Goal: Information Seeking & Learning: Learn about a topic

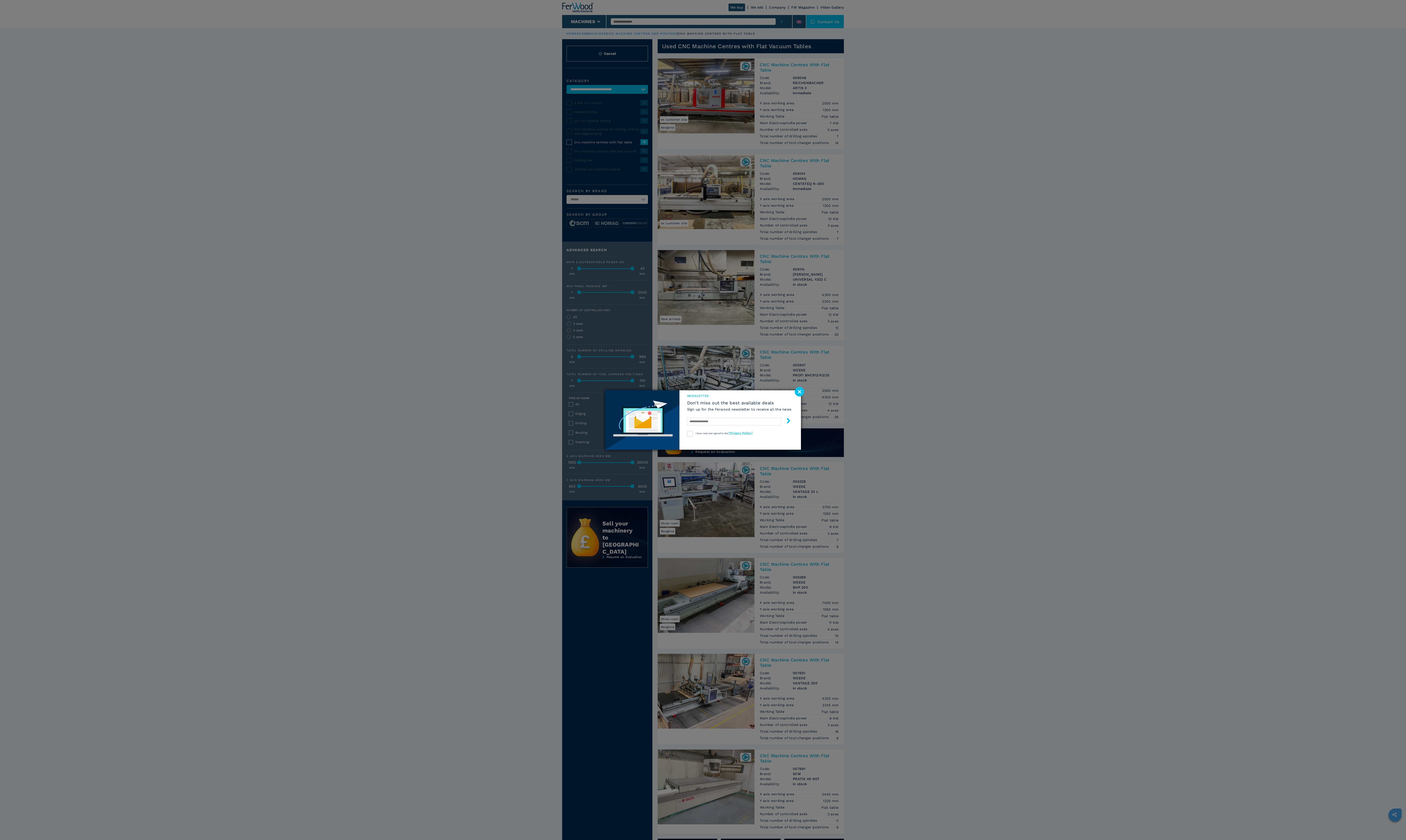
select select "**********"
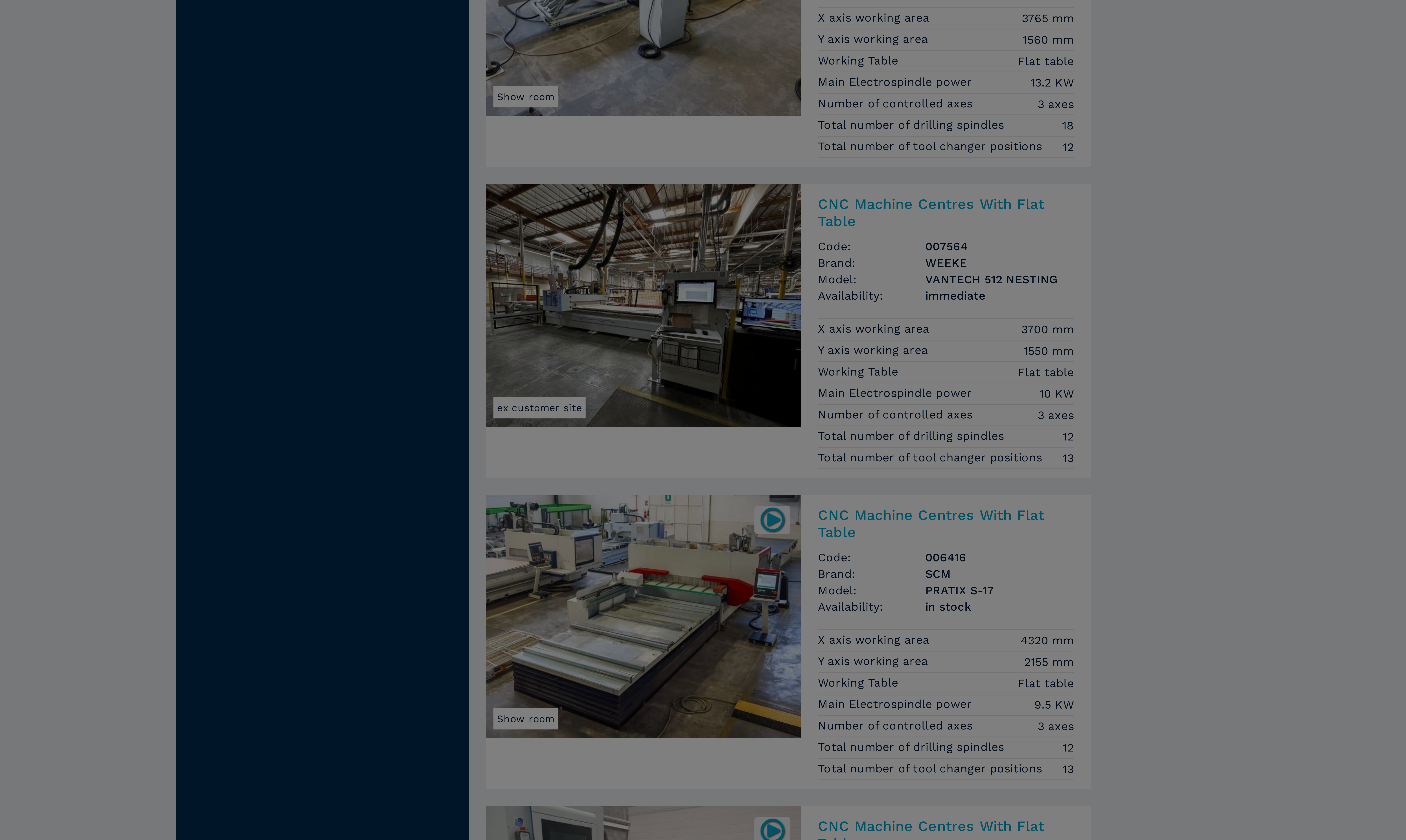
click at [571, 702] on div "newsletter Don't miss out the best available deals Sign up for the Ferwood news…" at bounding box center [703, 420] width 1406 height 840
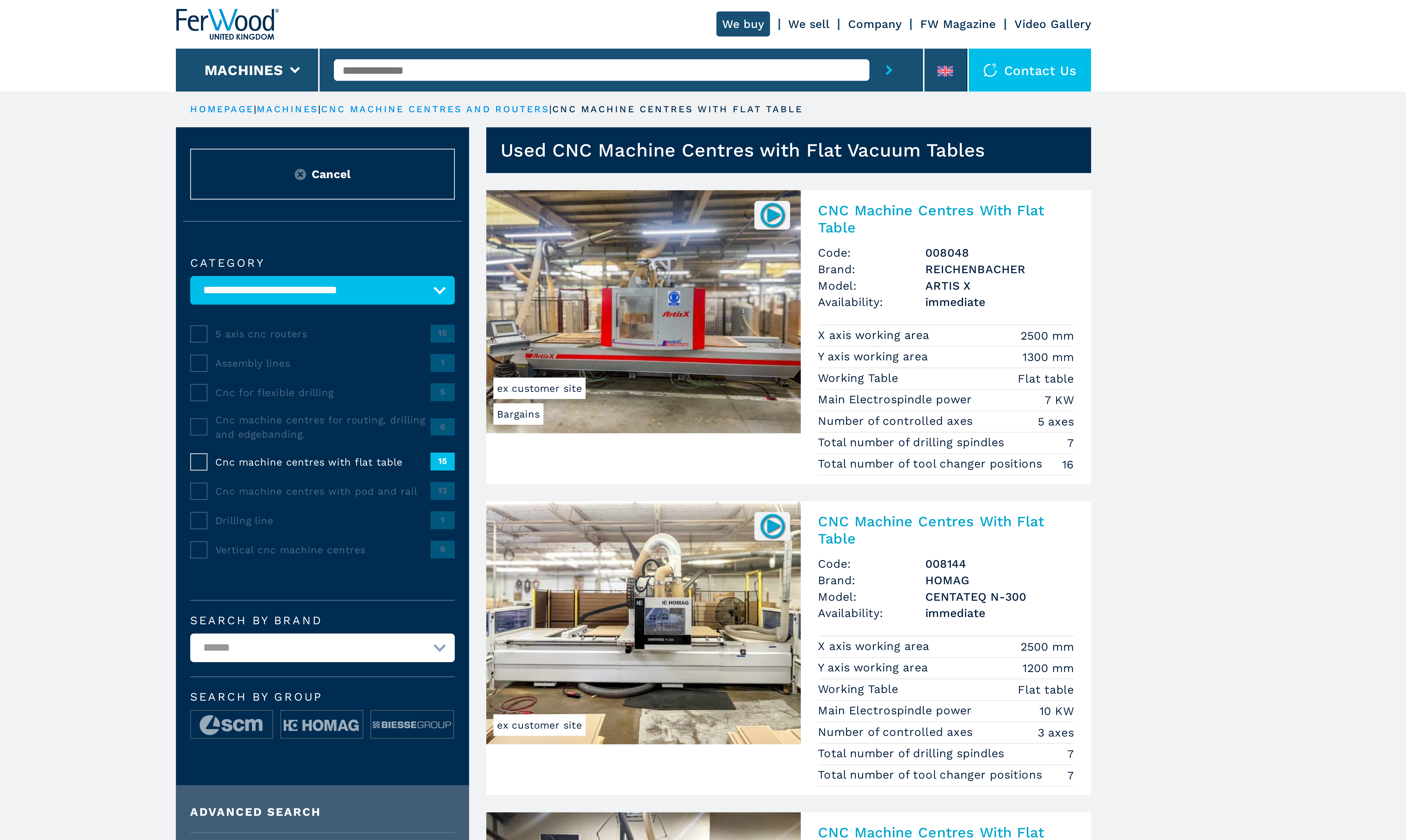
click at [684, 20] on input "text" at bounding box center [693, 21] width 165 height 7
paste input "****"
type input "****"
click at [776, 15] on button "submit-button" at bounding box center [782, 21] width 12 height 13
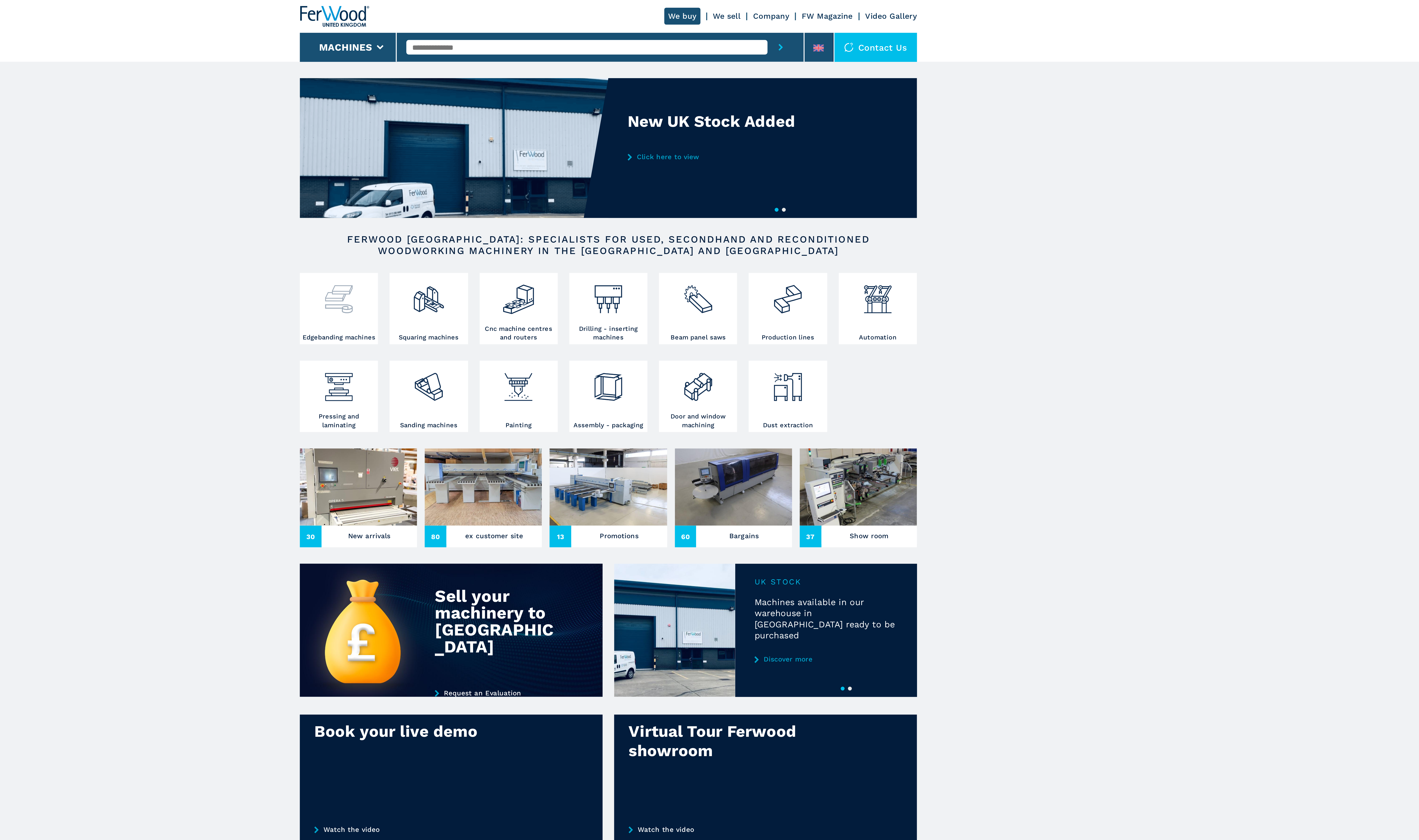
click at [587, 144] on div at bounding box center [586, 139] width 34 height 26
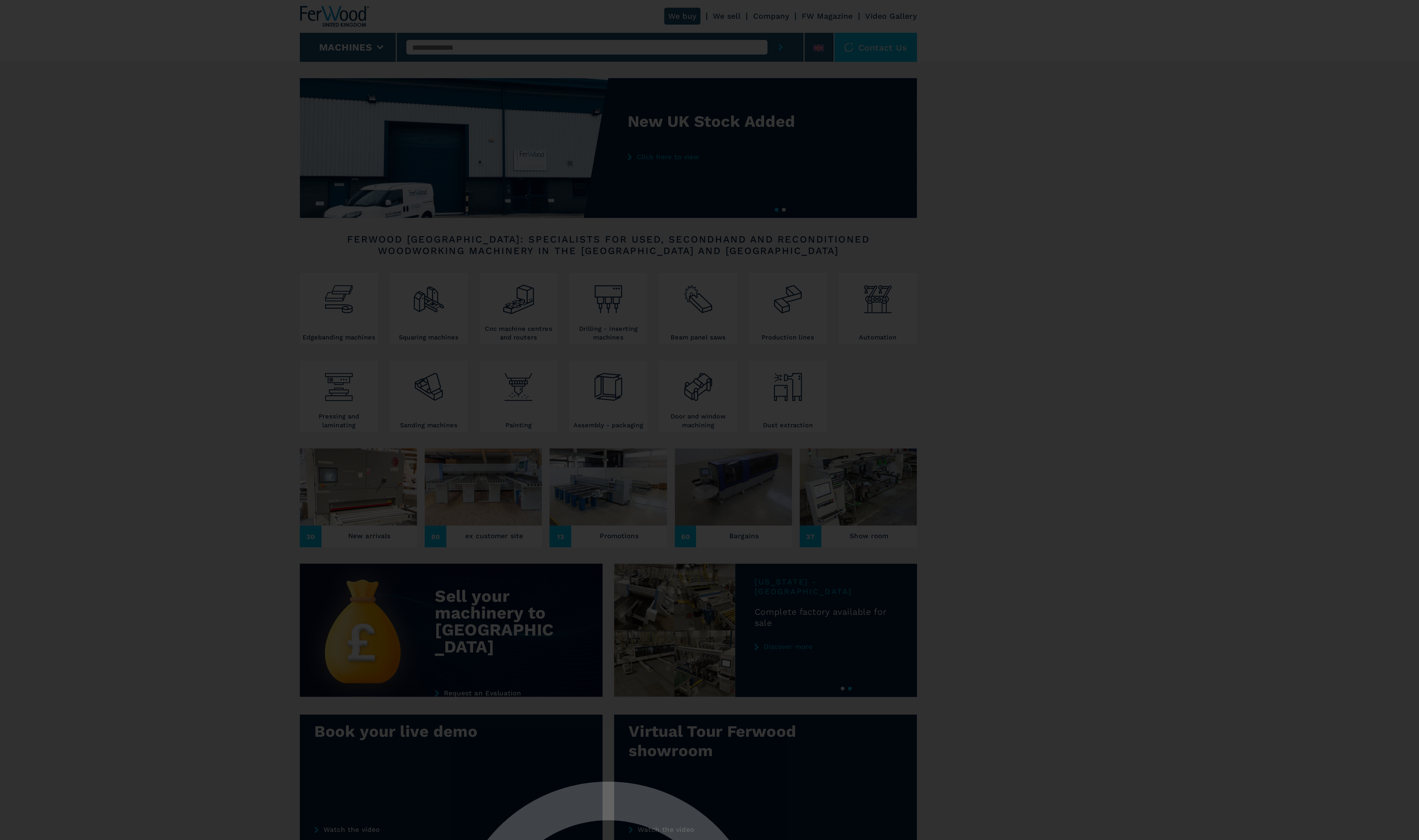
select select "**********"
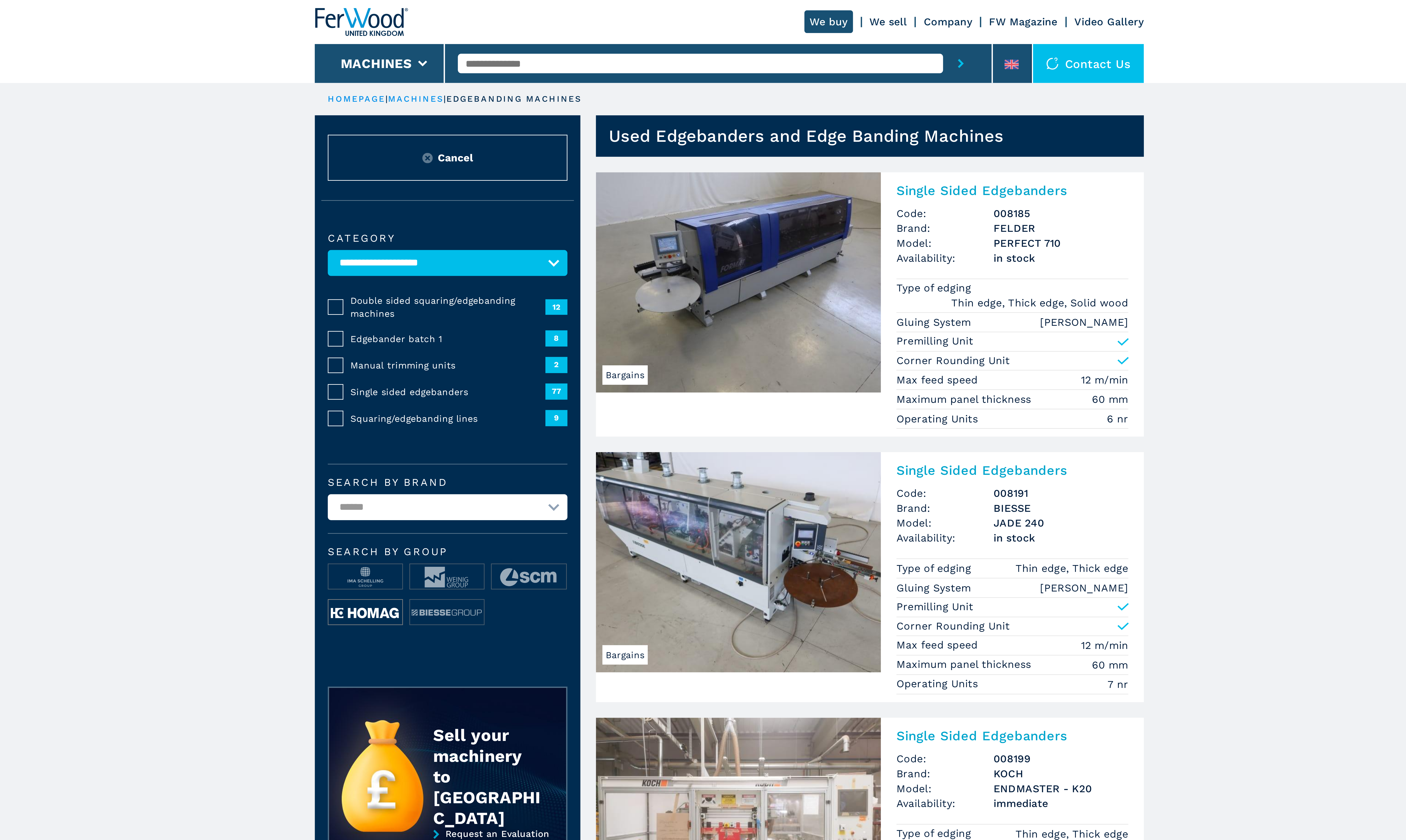
click at [581, 209] on img at bounding box center [580, 208] width 25 height 9
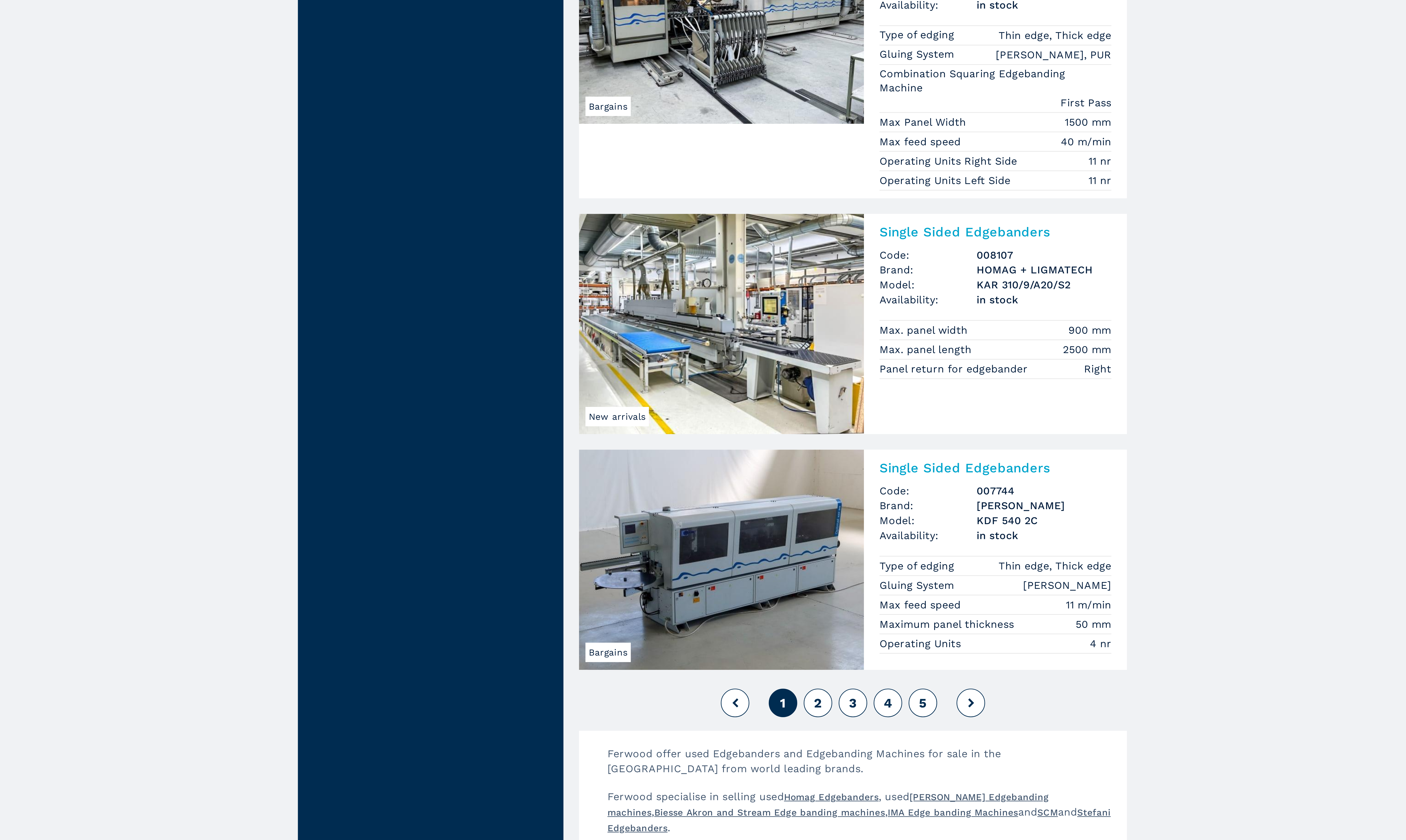
scroll to position [419, 0]
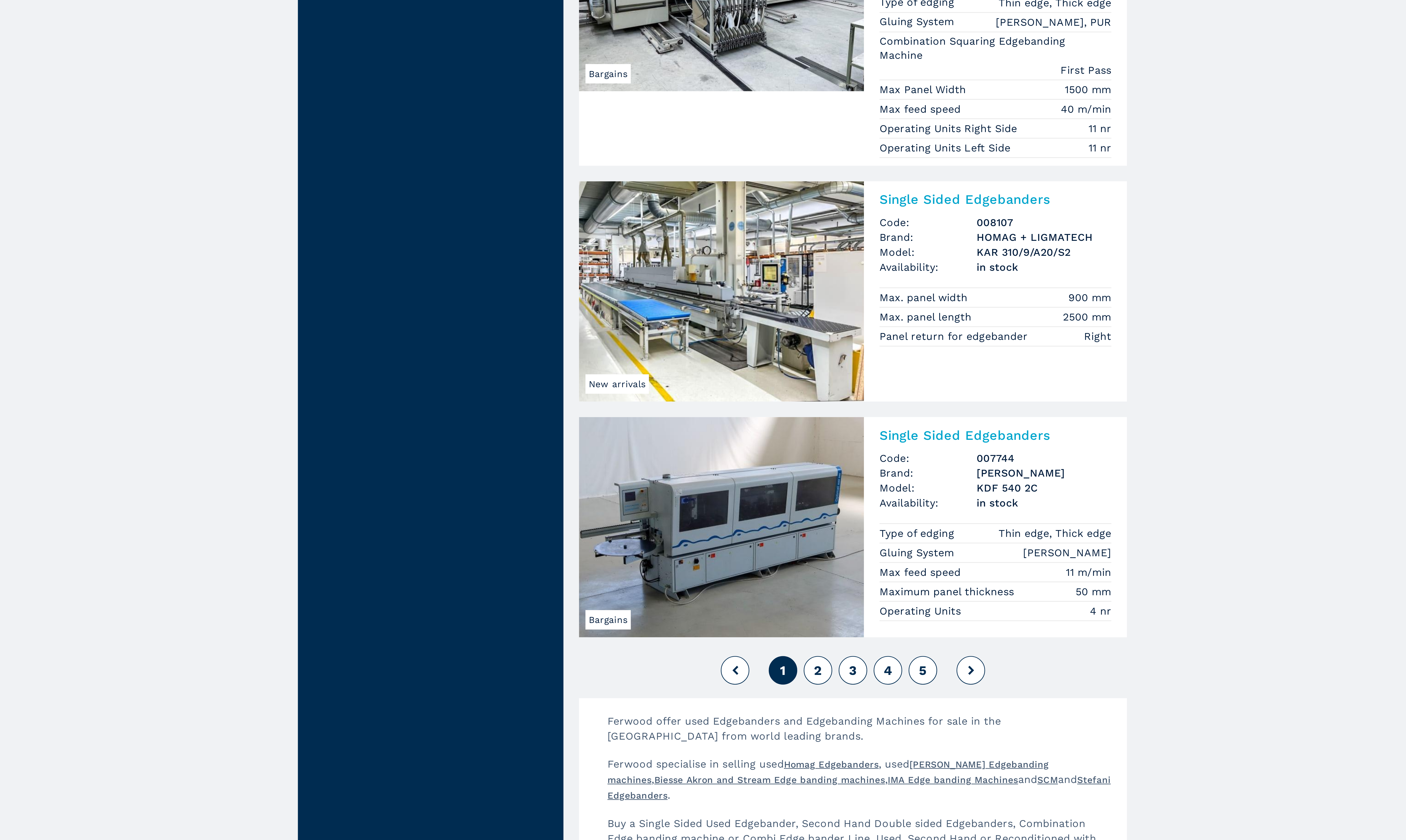
click at [785, 804] on article "Used Edgebanders and Edge Banding Machines Single Sided Edgebanders Code: 00816…" at bounding box center [748, 549] width 192 height 1857
click at [792, 785] on button at bounding box center [791, 780] width 10 height 10
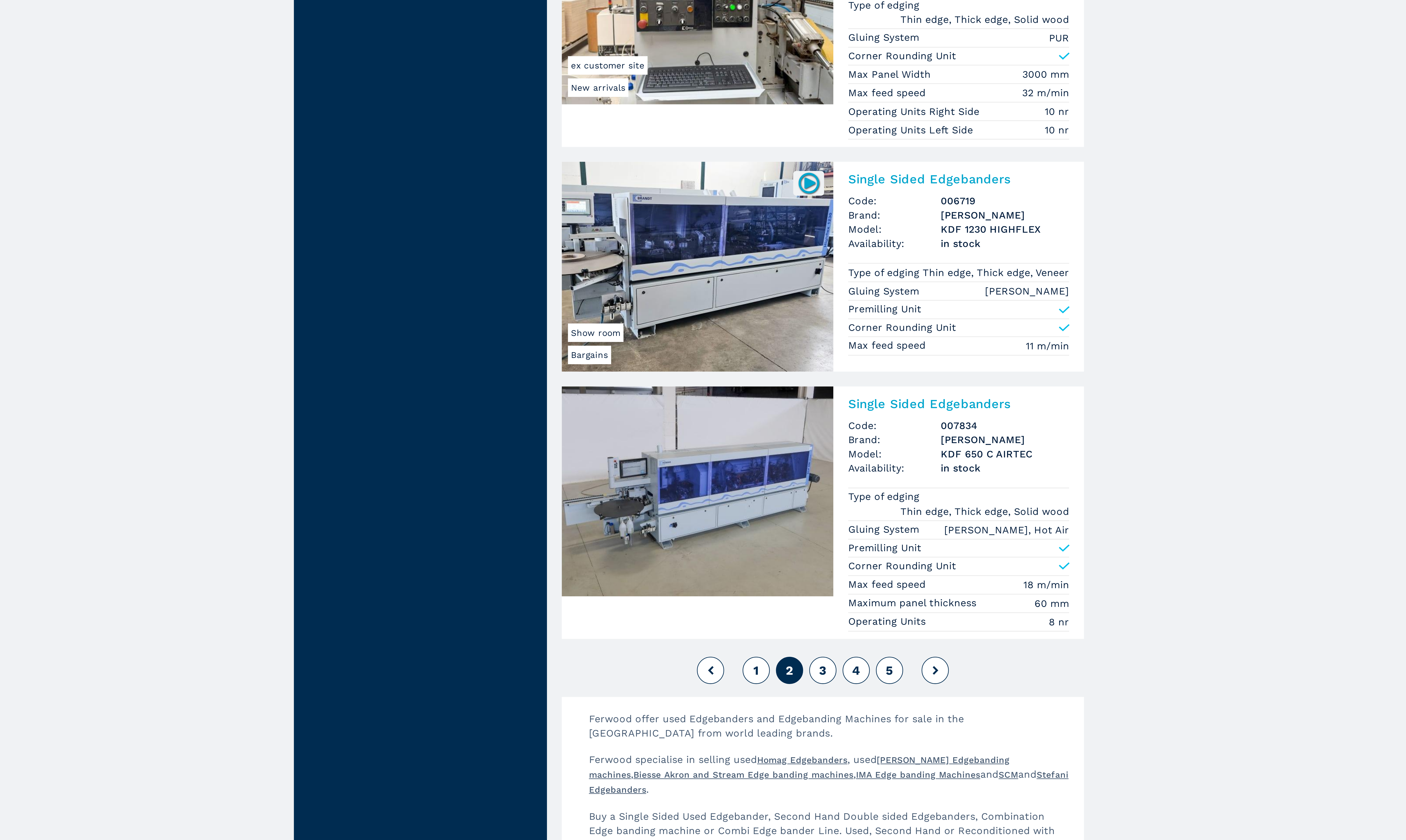
scroll to position [455, 0]
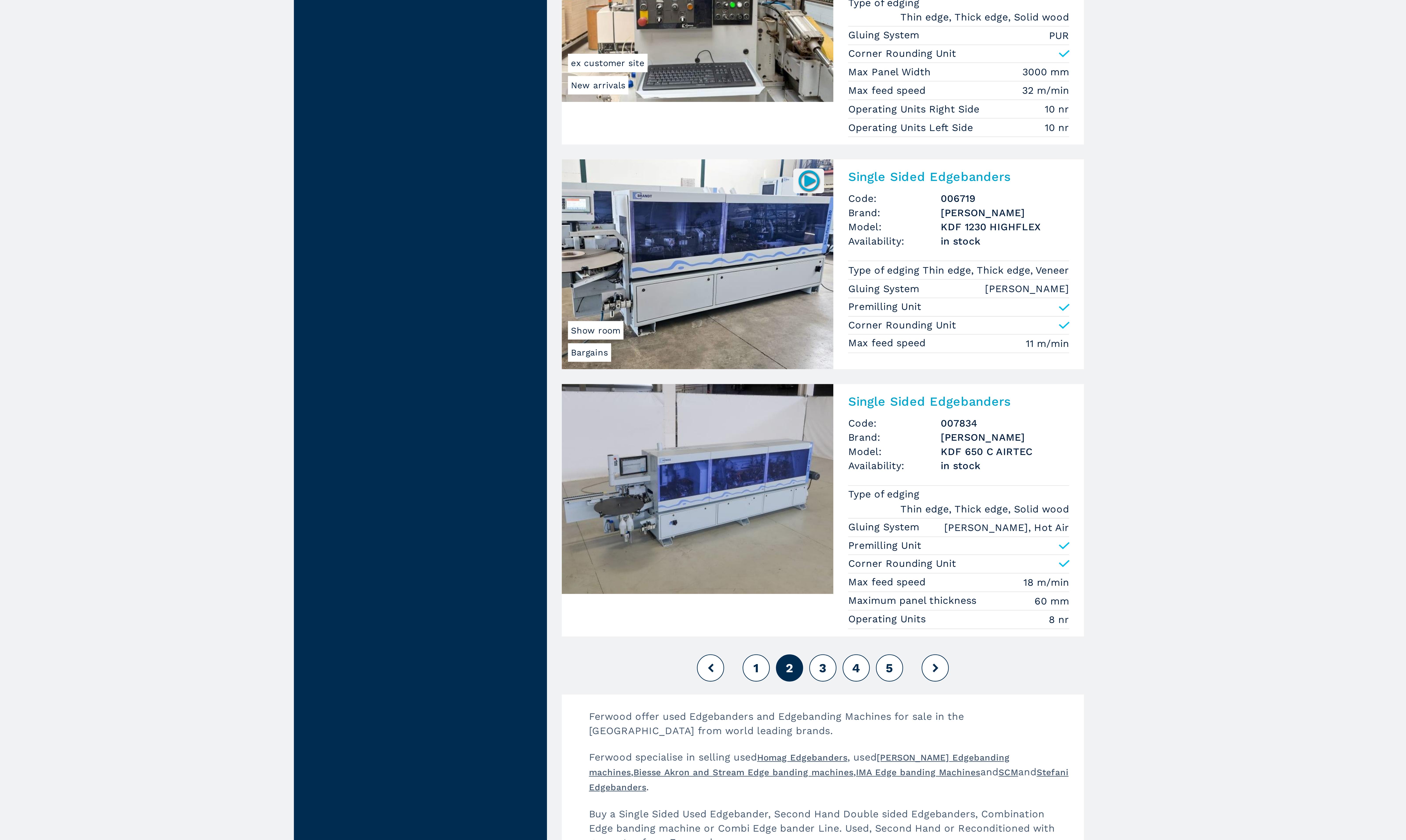
click at [791, 779] on icon at bounding box center [791, 778] width 2 height 3
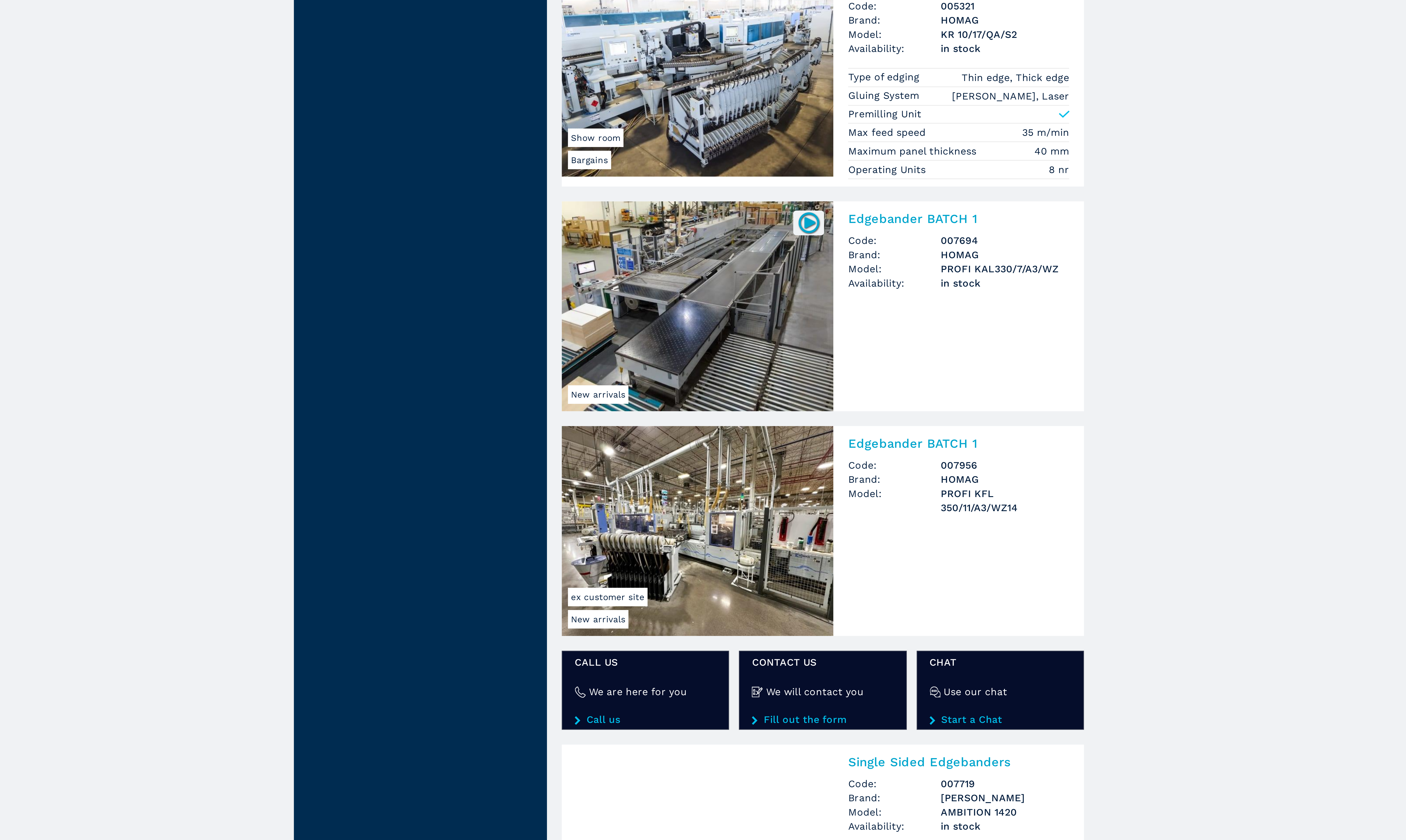
scroll to position [127, 0]
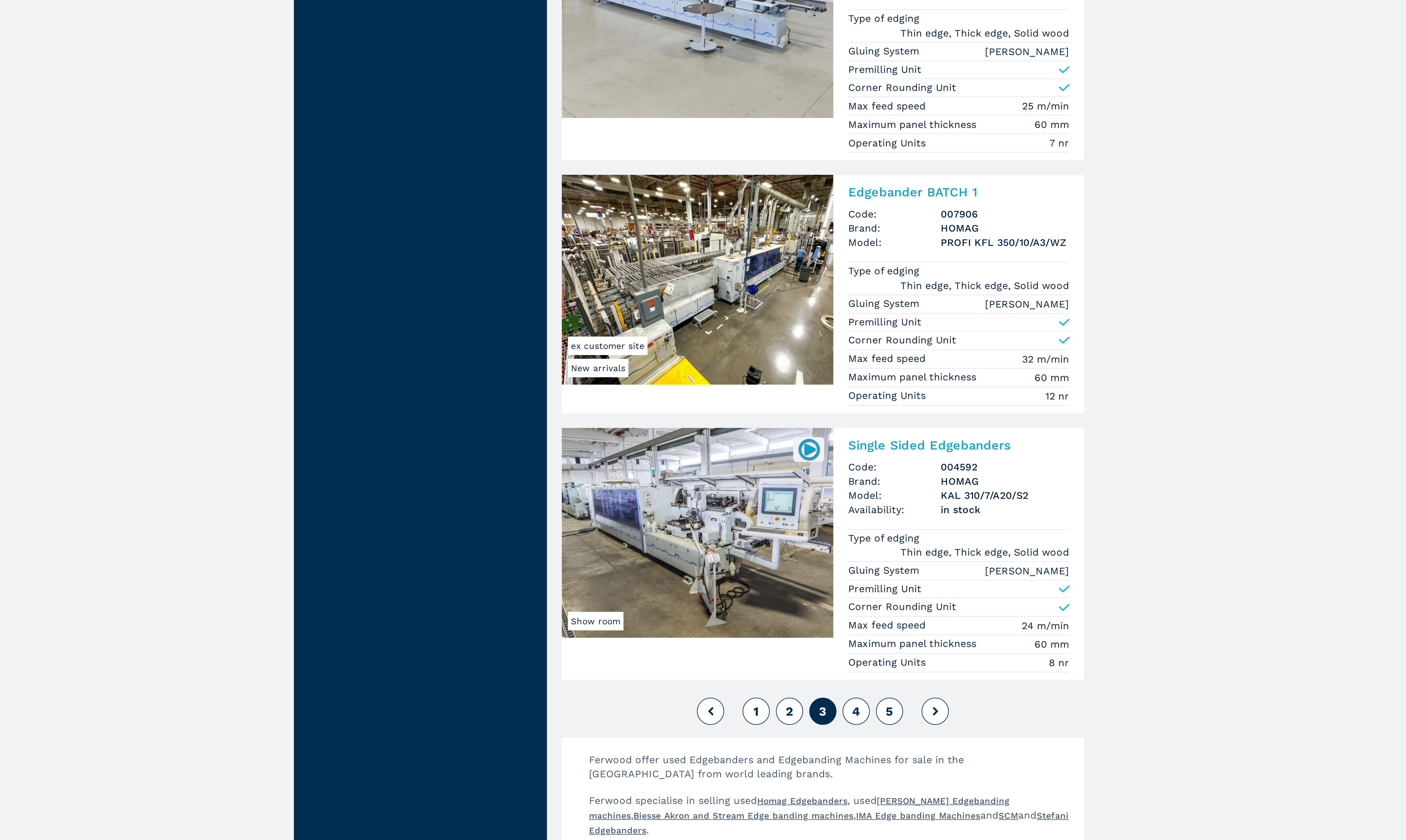
scroll to position [420, 0]
click at [791, 795] on icon at bounding box center [791, 793] width 2 height 3
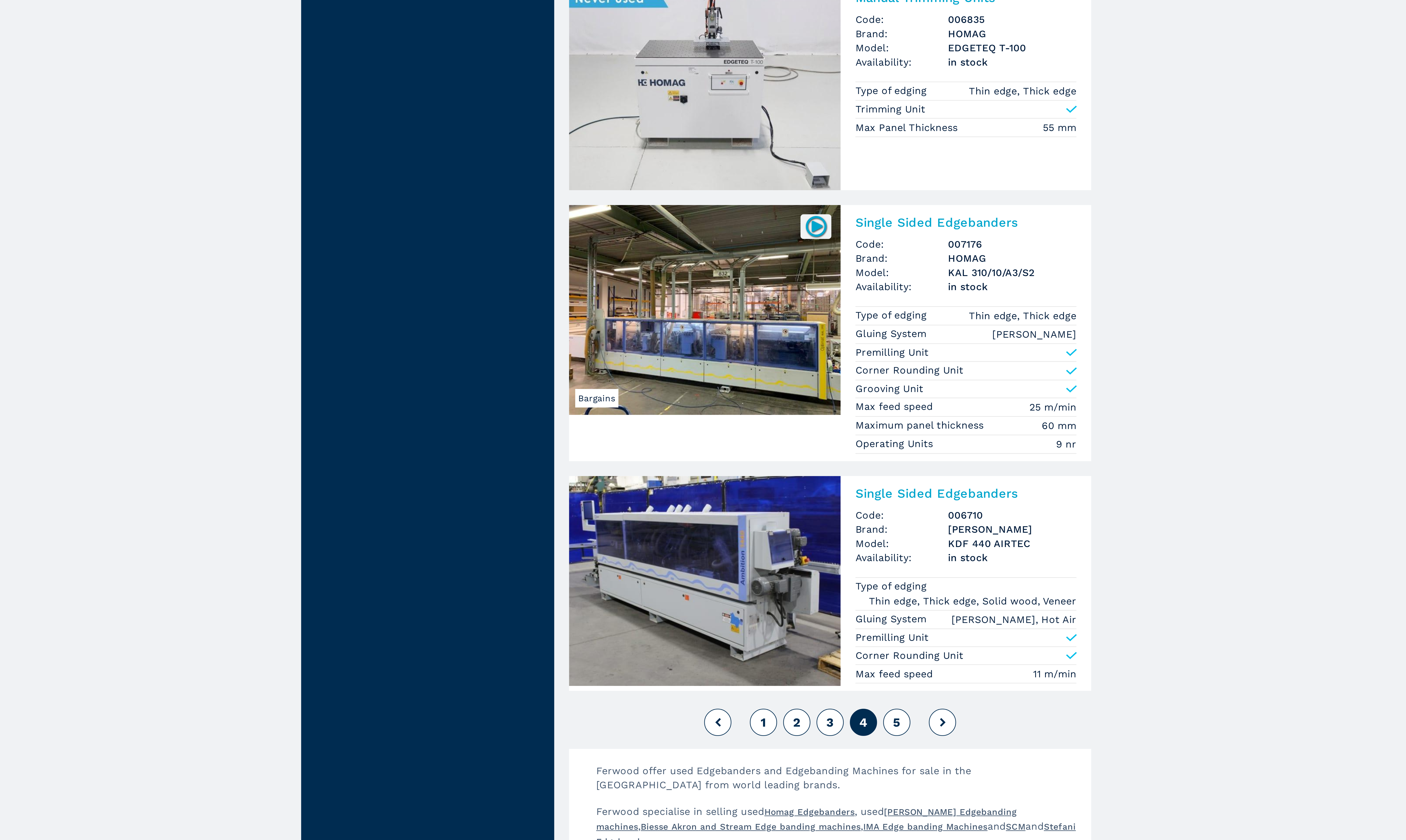
scroll to position [371, 0]
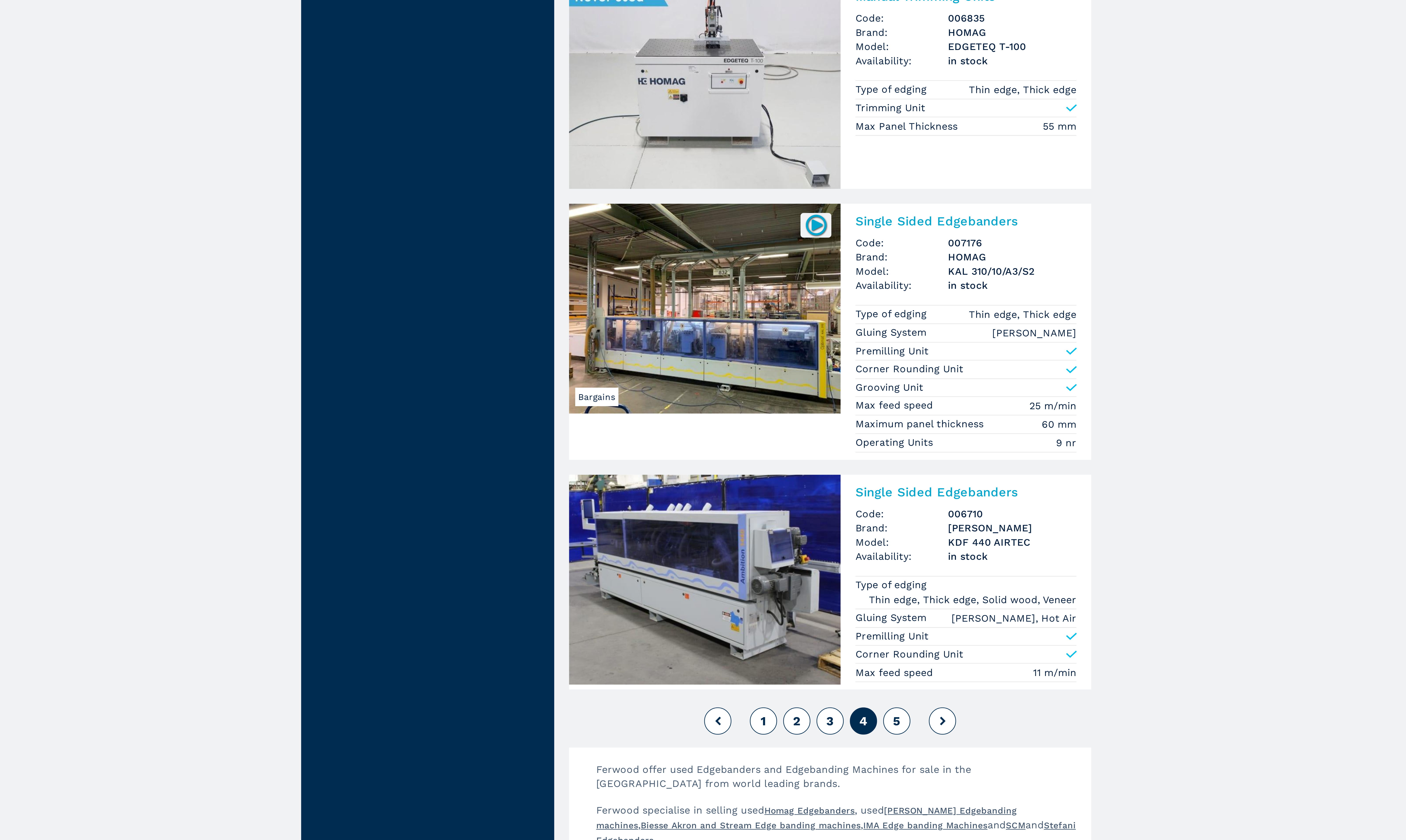
click at [792, 802] on button at bounding box center [791, 797] width 10 height 10
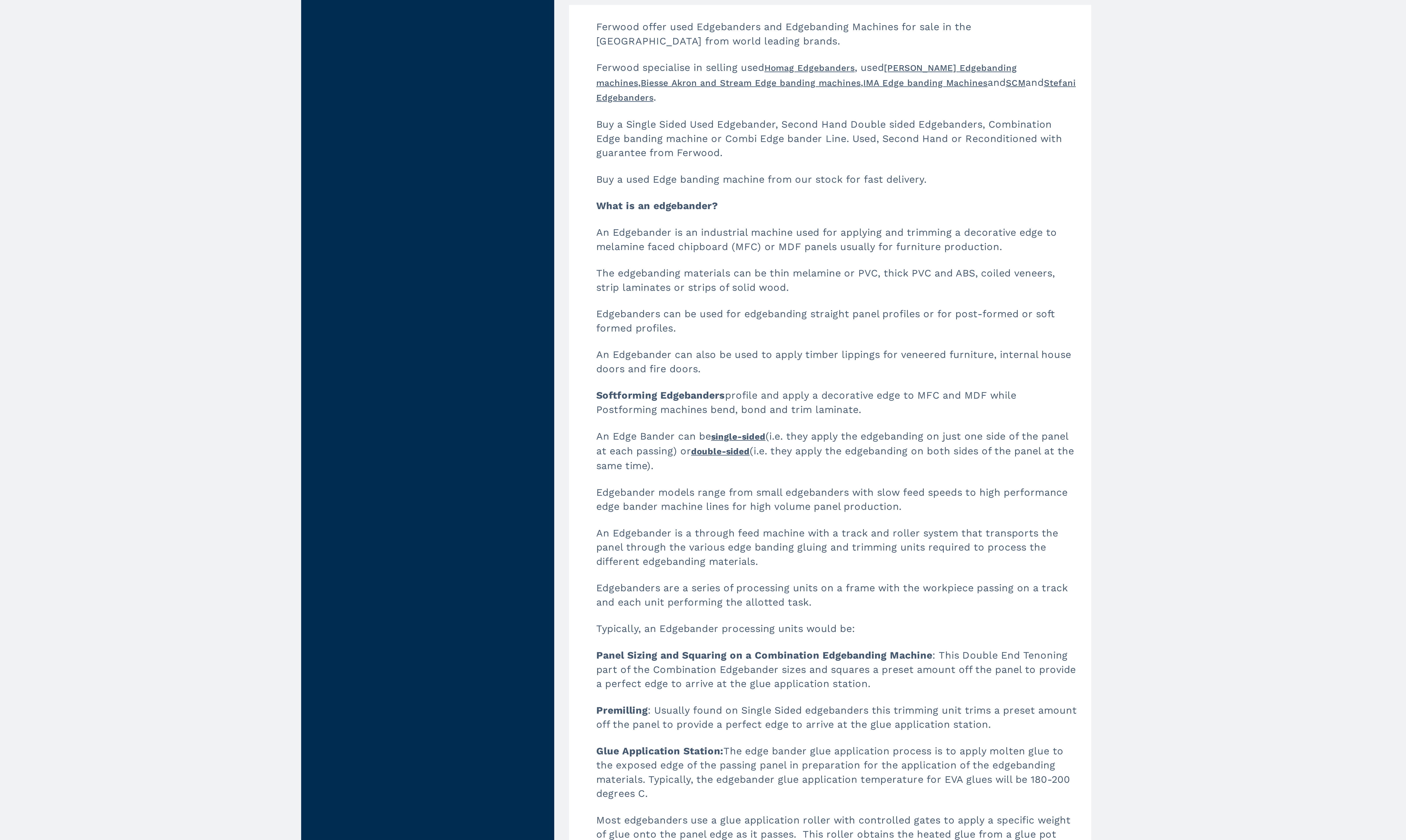
scroll to position [55, 0]
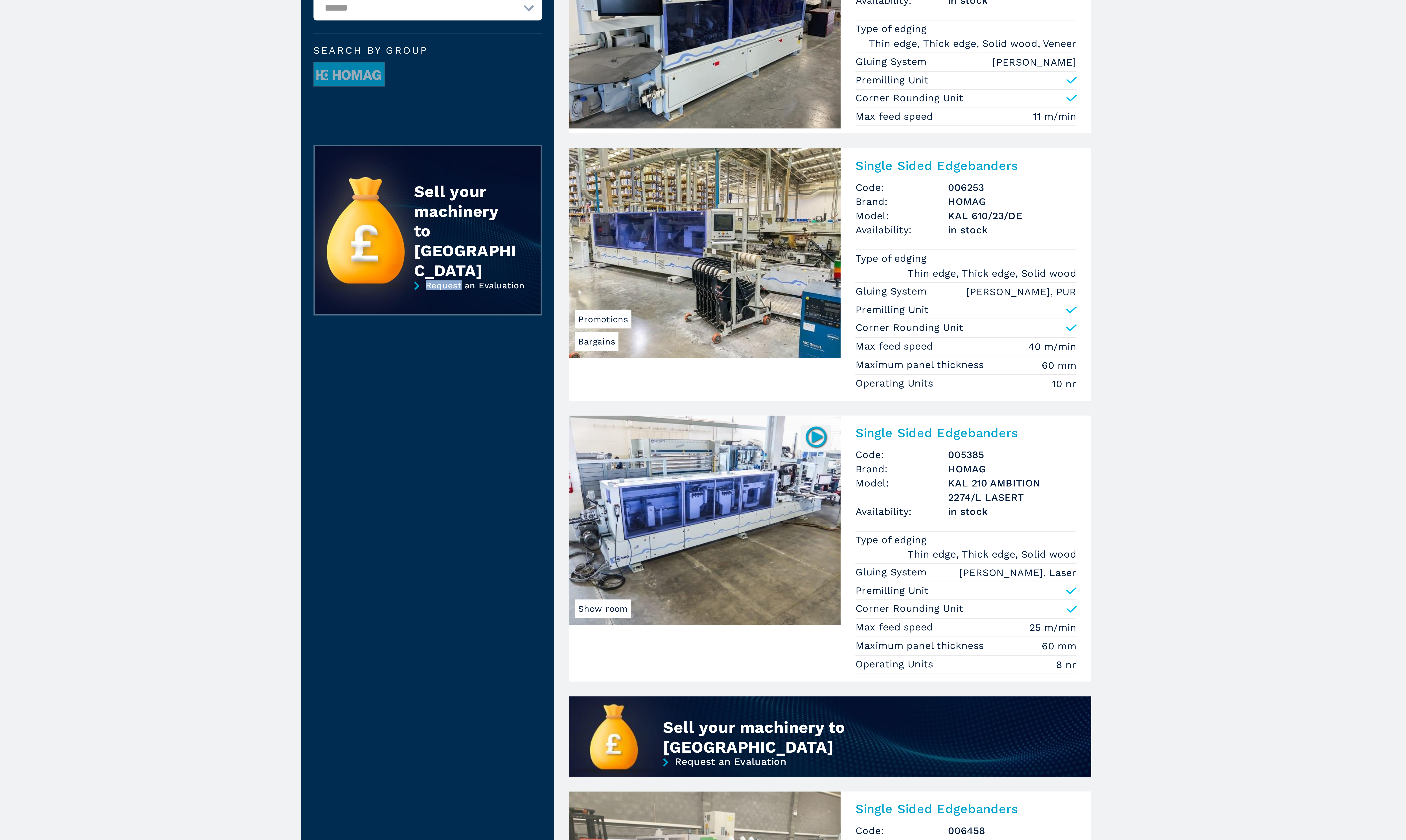
click at [502, 345] on main "**********" at bounding box center [703, 620] width 1406 height 1350
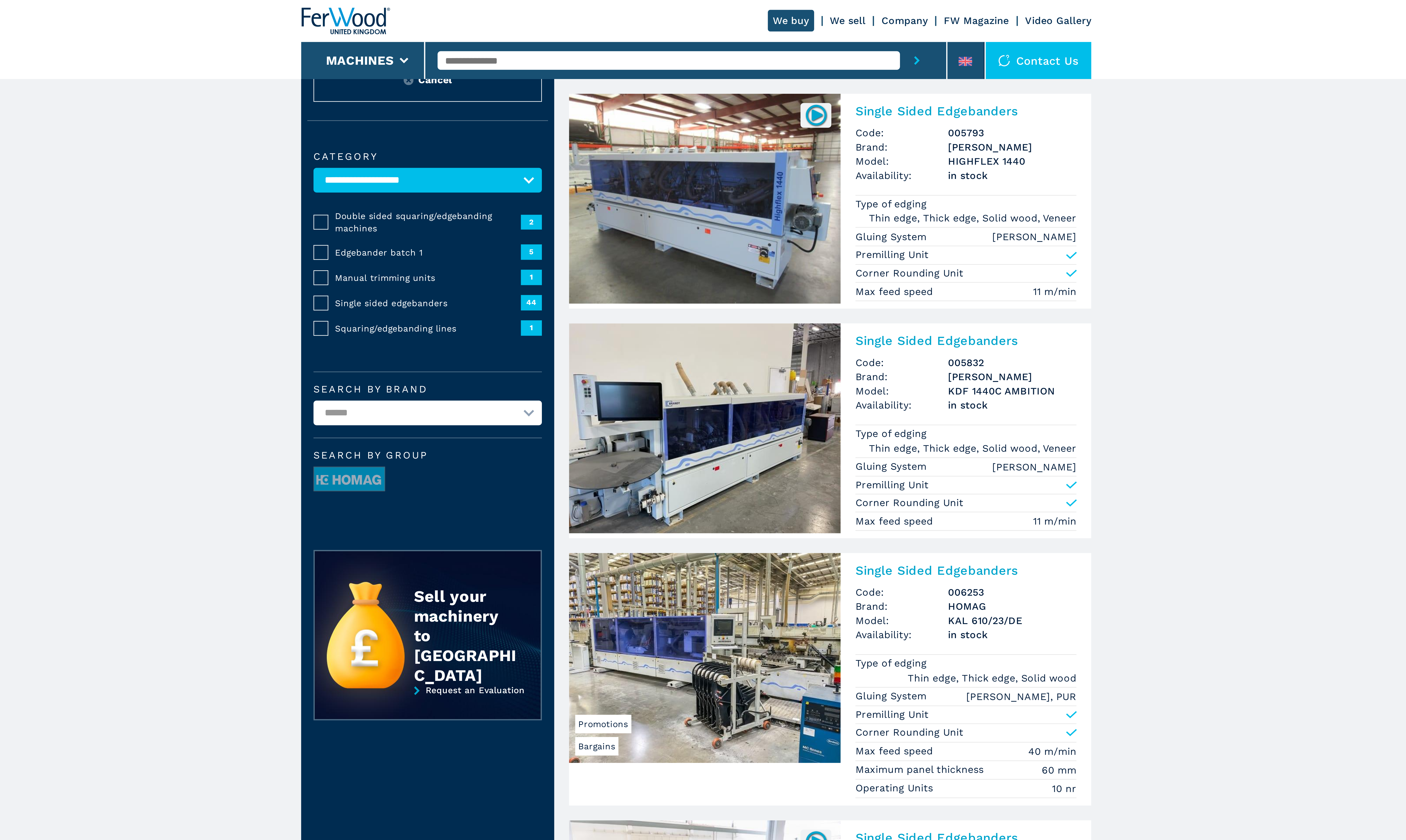
scroll to position [0, 0]
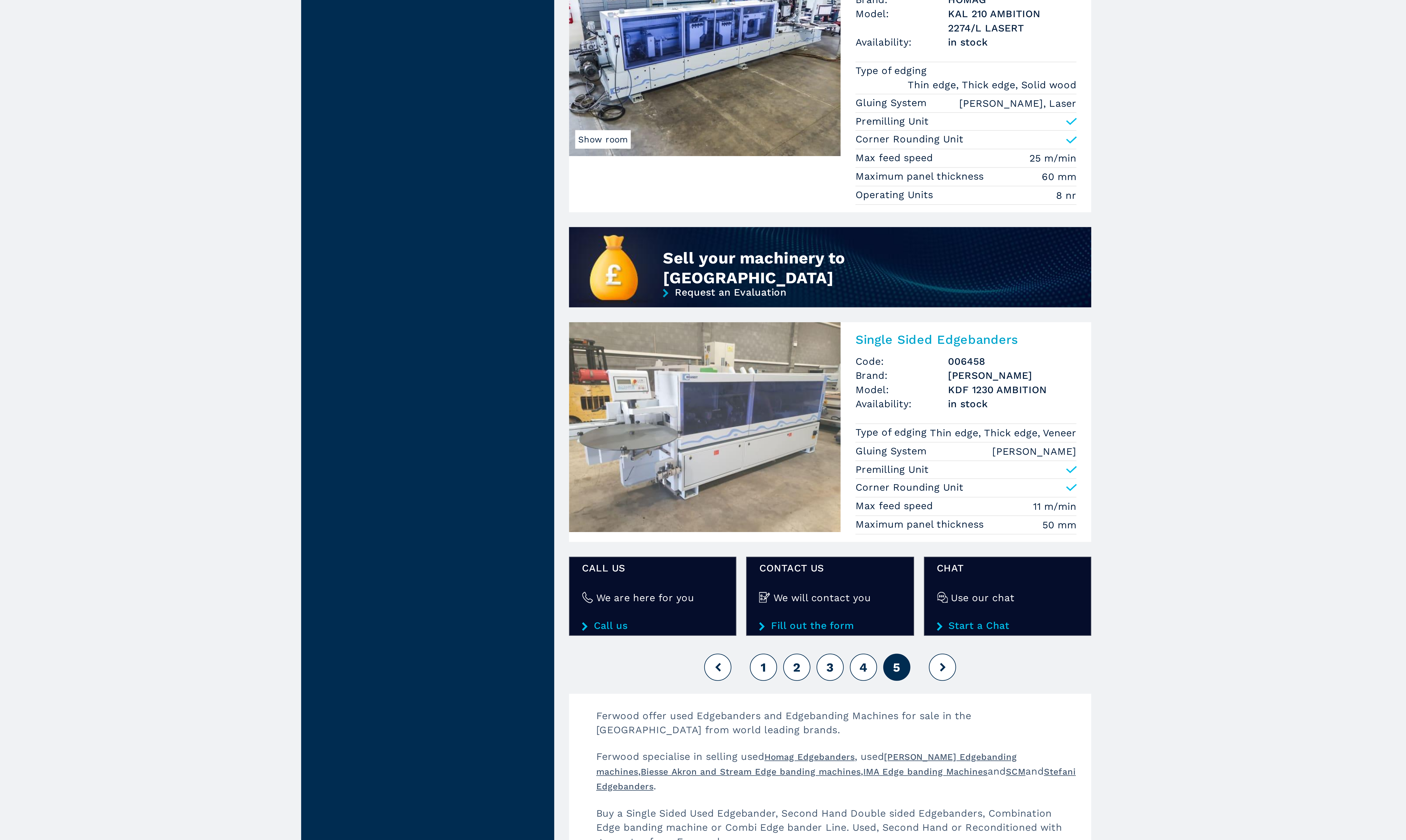
click at [727, 577] on span "1" at bounding box center [727, 575] width 2 height 6
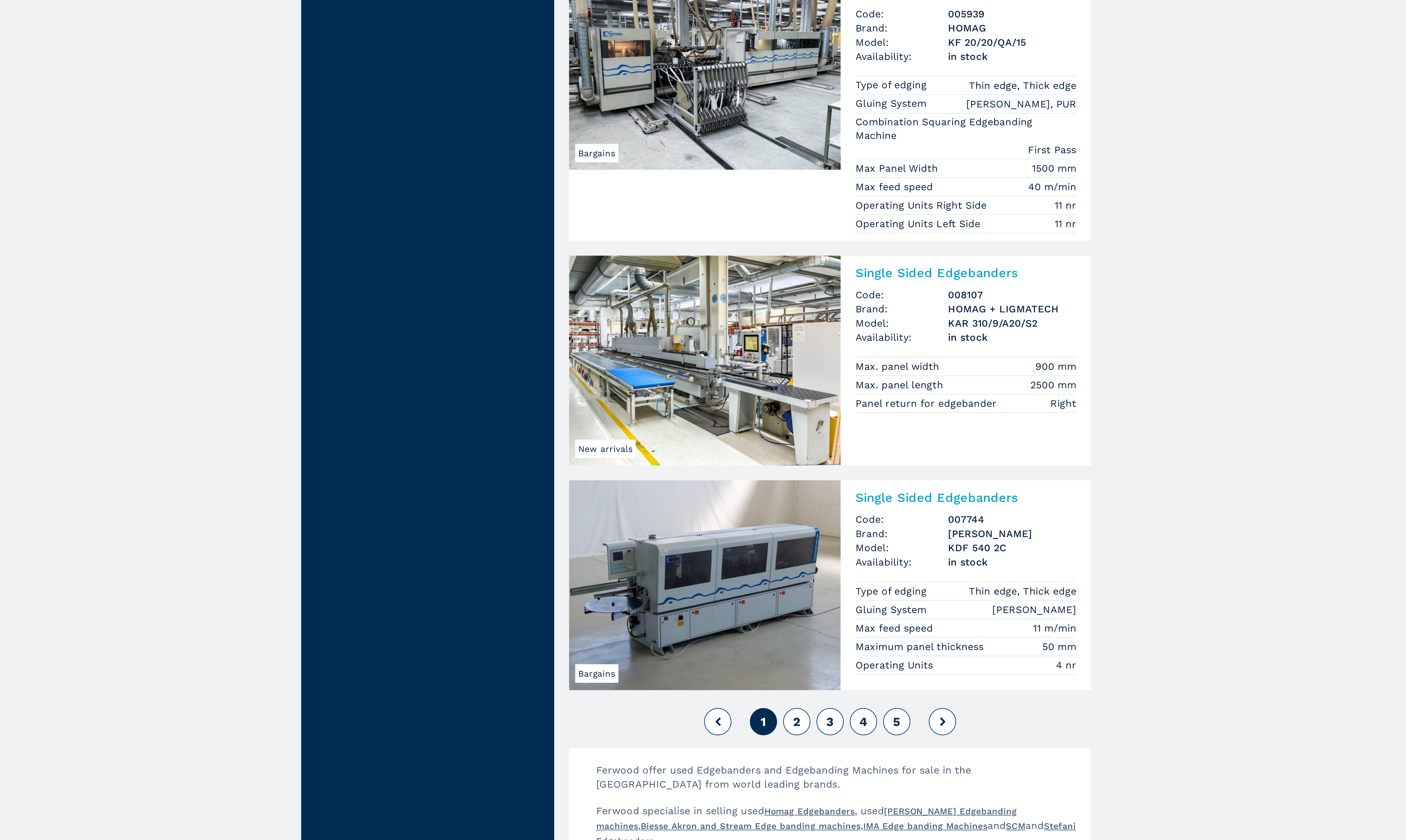
scroll to position [413, 0]
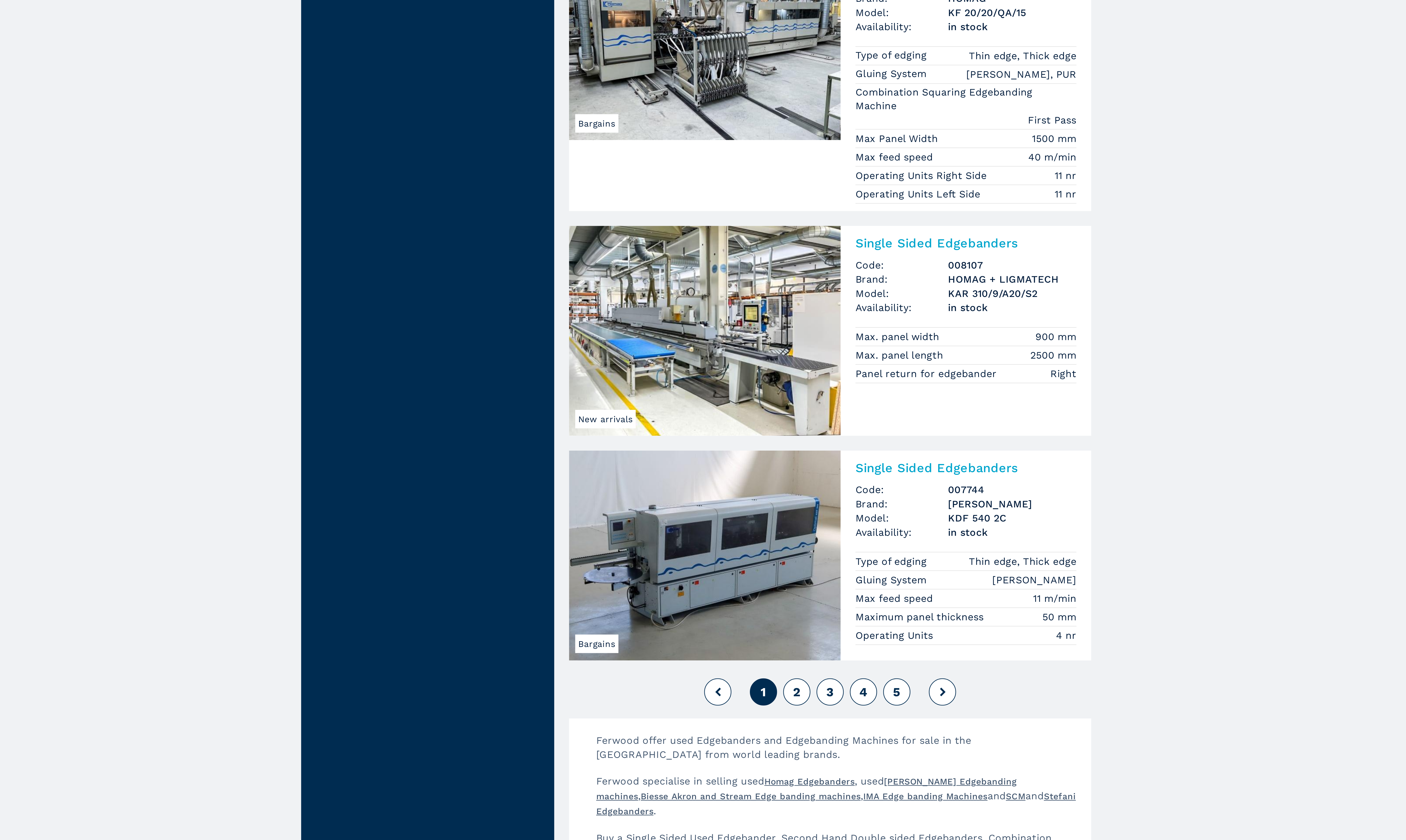
click at [783, 794] on section "Single Sided Edgebanders Code: 008162 Brand: BRANDT Model: HIGHFLEX 1430 Availa…" at bounding box center [748, 217] width 192 height 1153
click at [790, 792] on button at bounding box center [791, 787] width 10 height 10
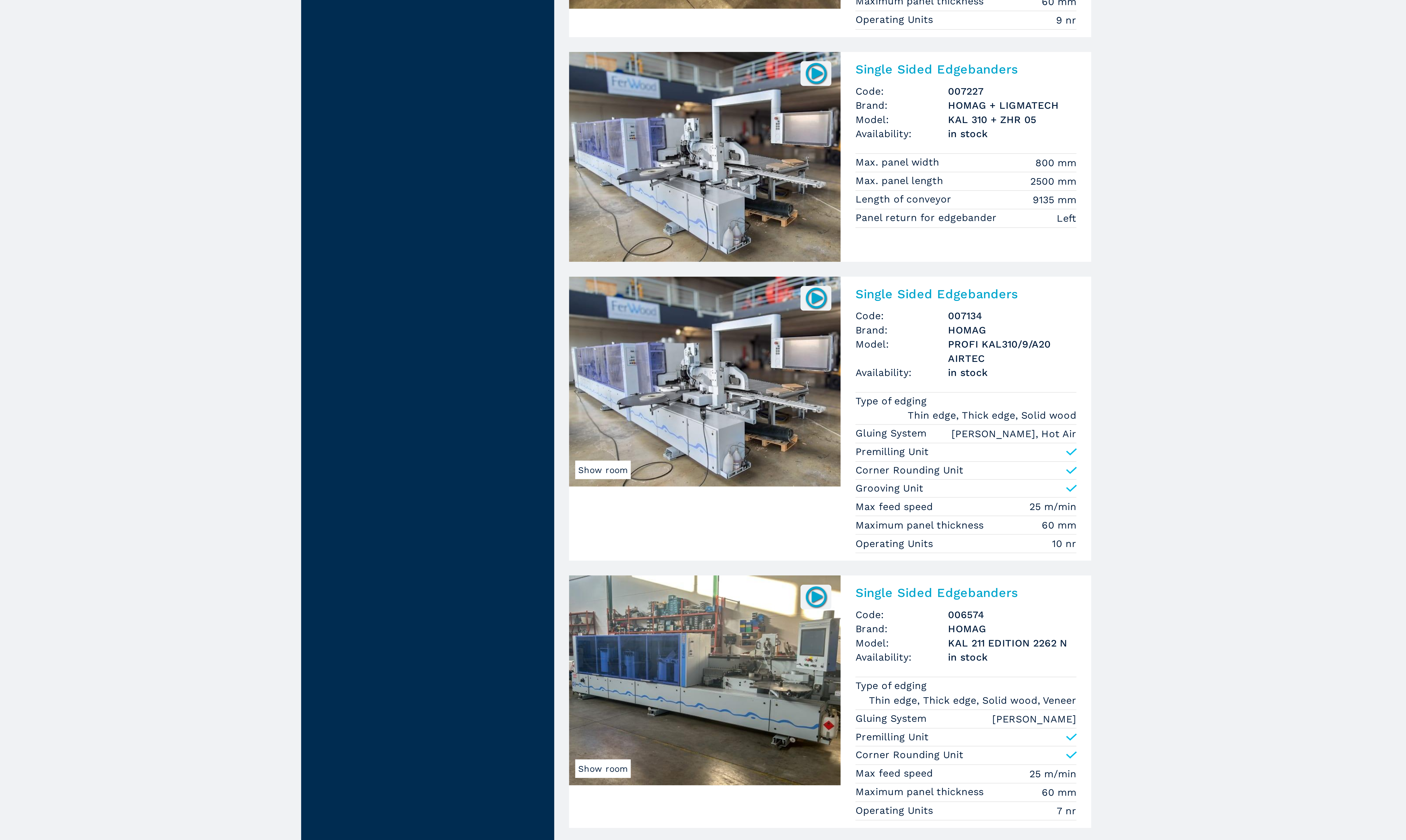
scroll to position [3, 0]
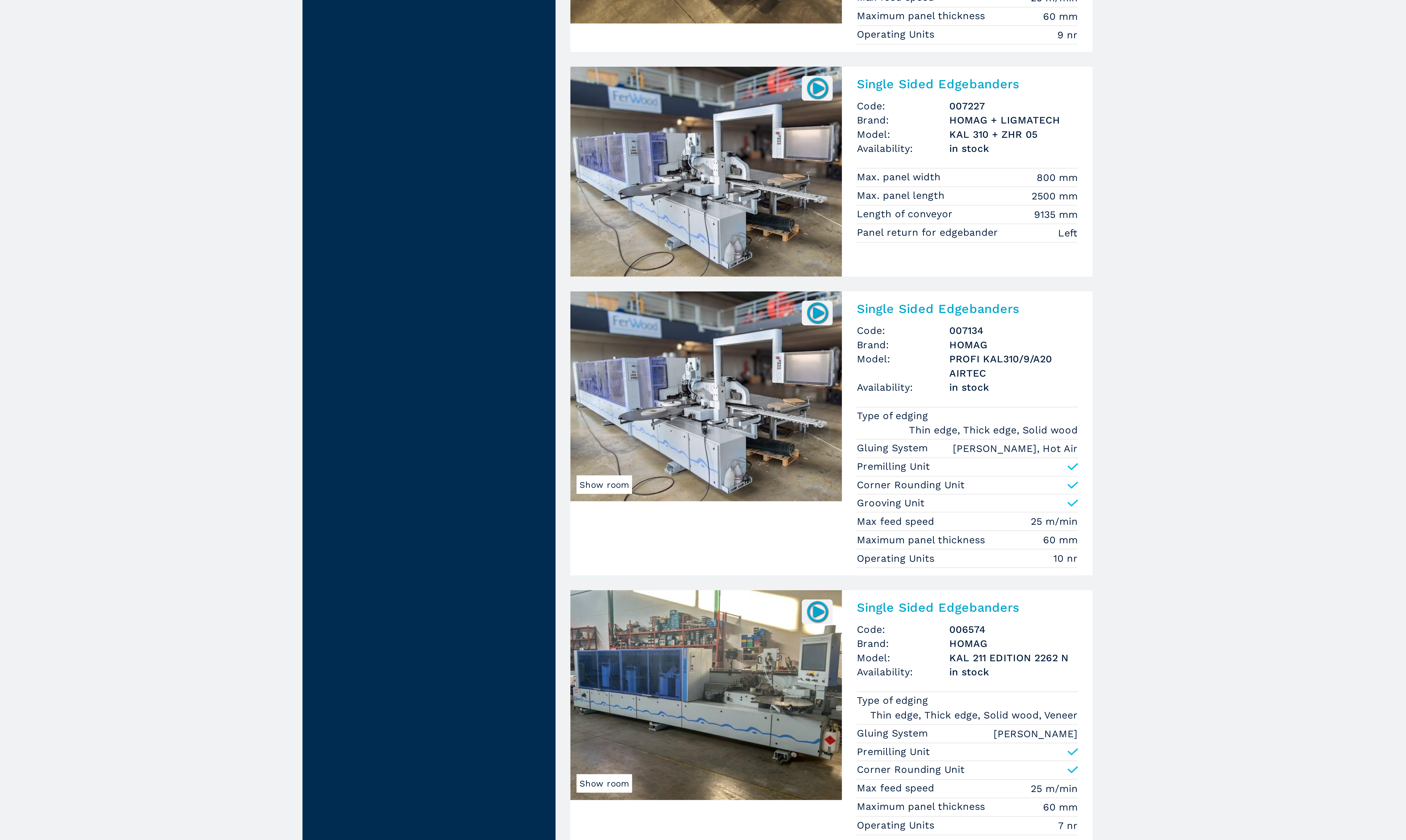
click at [716, 620] on img at bounding box center [706, 595] width 97 height 75
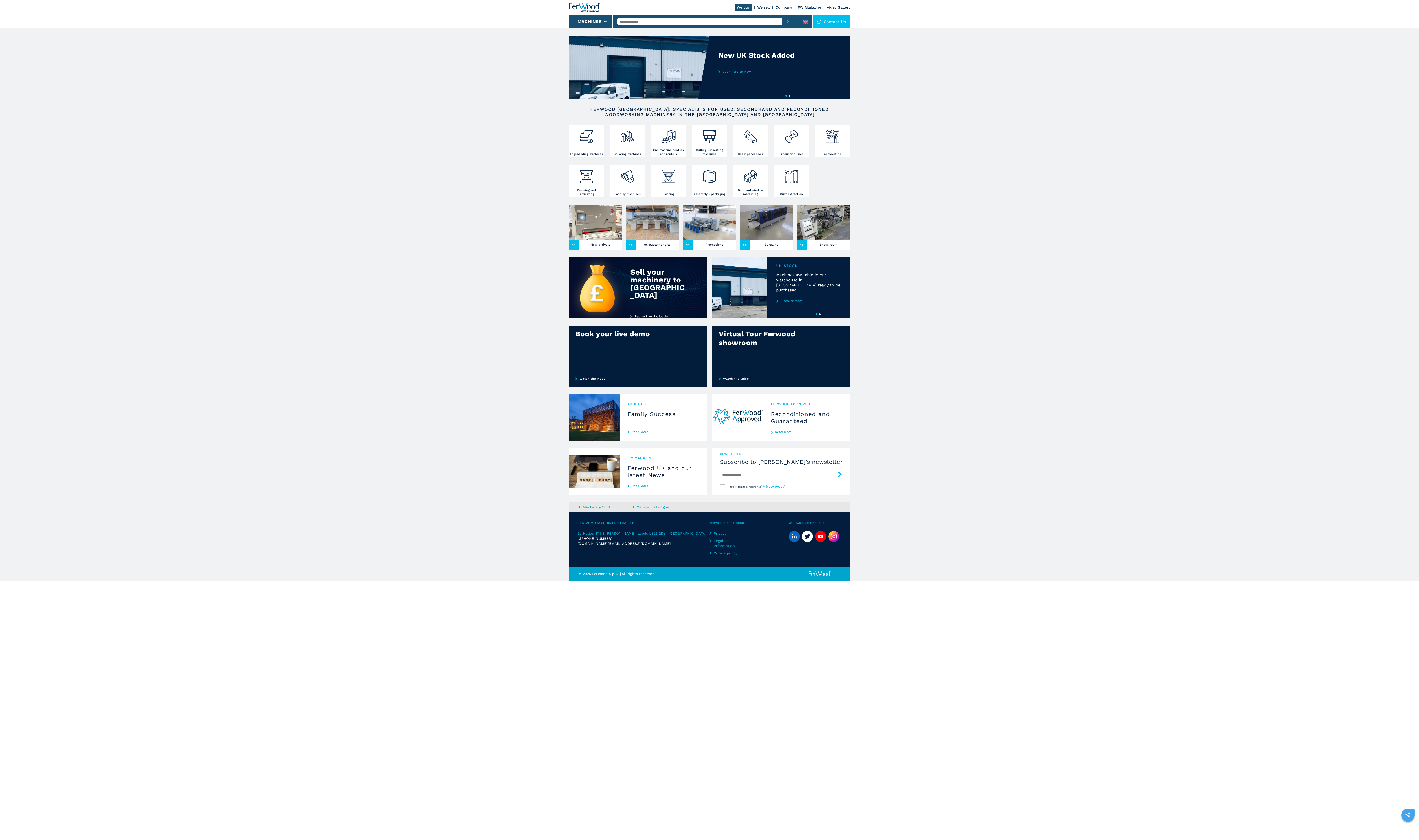
click at [651, 12] on div "We buy We sell Company FW Magazine Video Gallery" at bounding box center [709, 7] width 281 height 15
click at [648, 18] on input "text" at bounding box center [700, 21] width 165 height 7
type input "****"
click at [782, 15] on button "submit-button" at bounding box center [788, 21] width 12 height 13
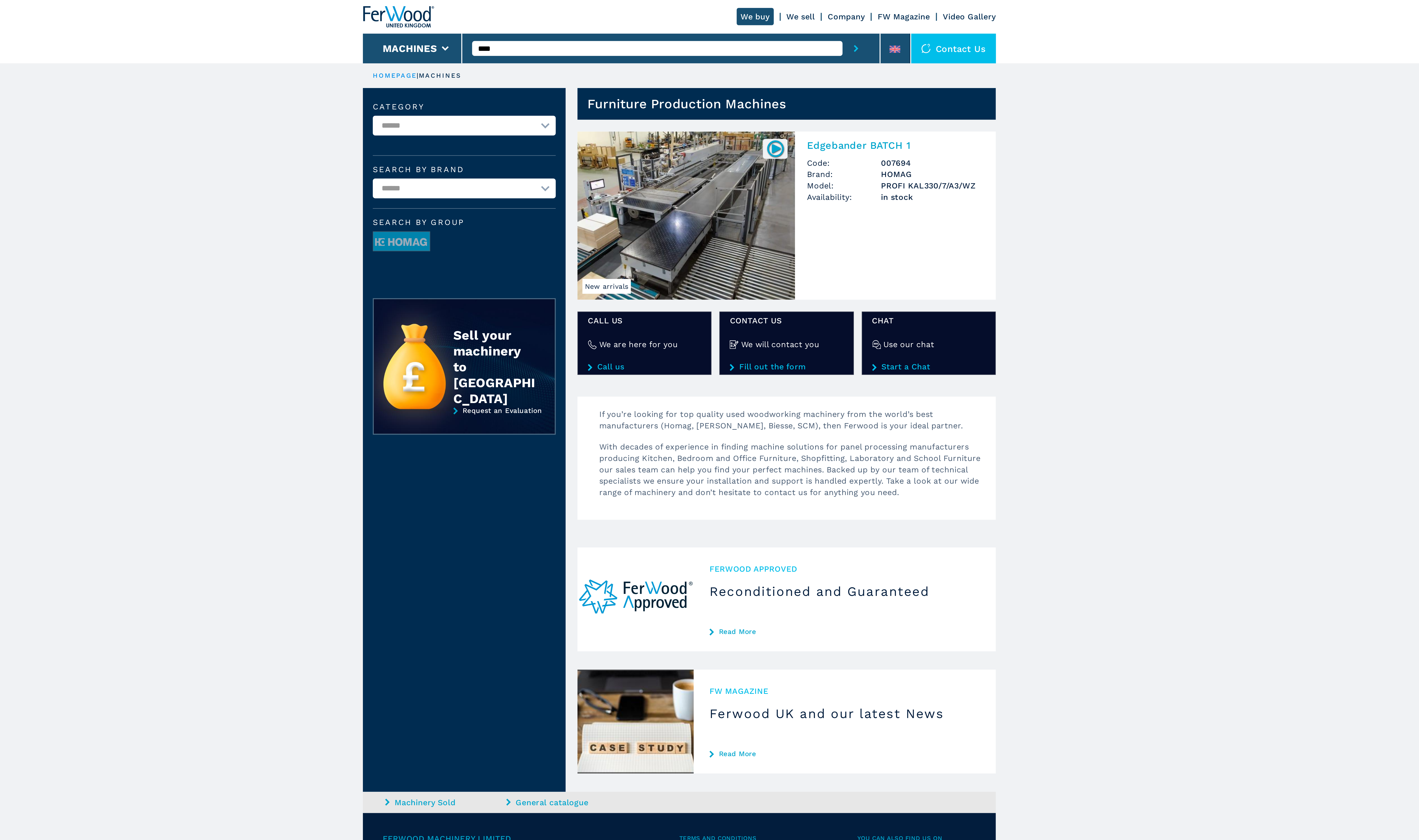
click at [723, 94] on img at bounding box center [713, 96] width 97 height 75
